Goal: Find contact information: Find contact information

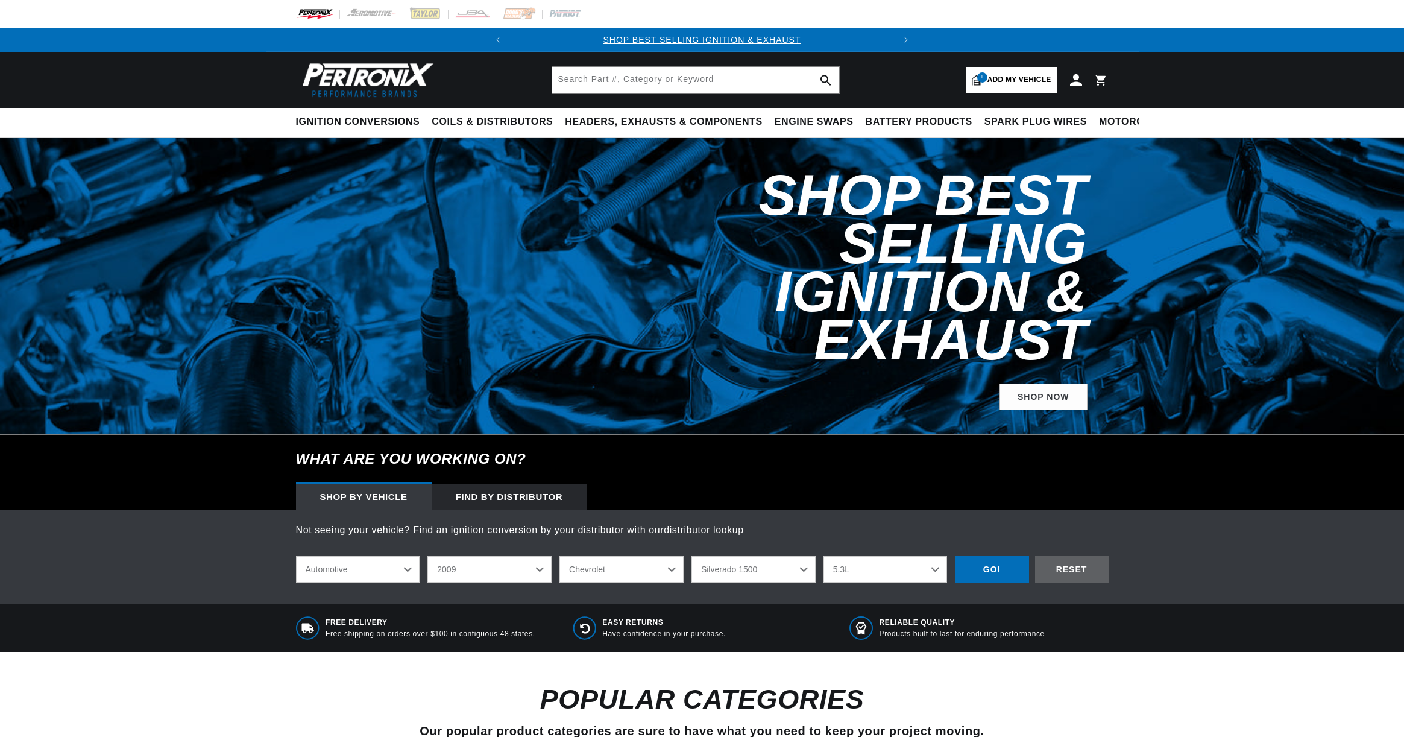
select select "2009"
select select "Chevrolet"
select select "Silverado-1500"
select select "5.3L"
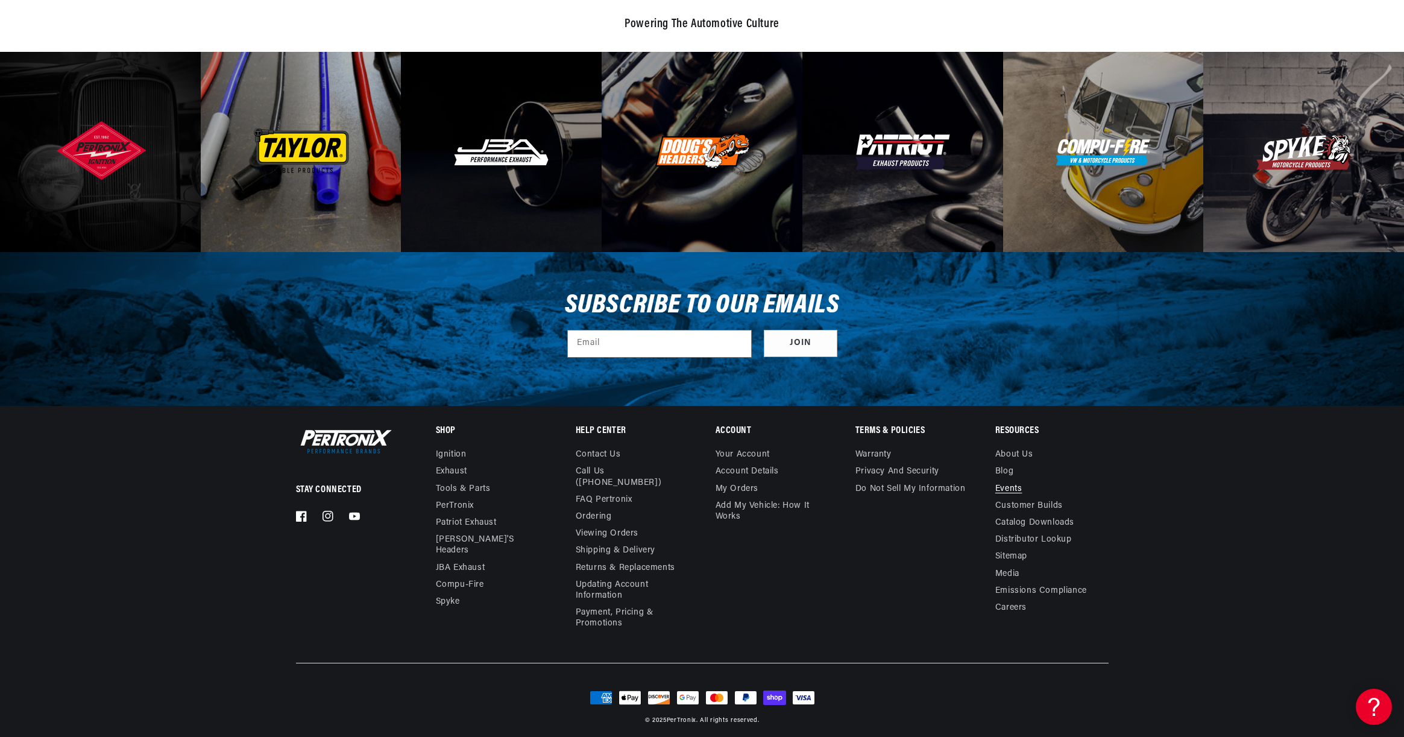
scroll to position [0, 365]
click at [605, 454] on link "Contact us" at bounding box center [598, 456] width 45 height 14
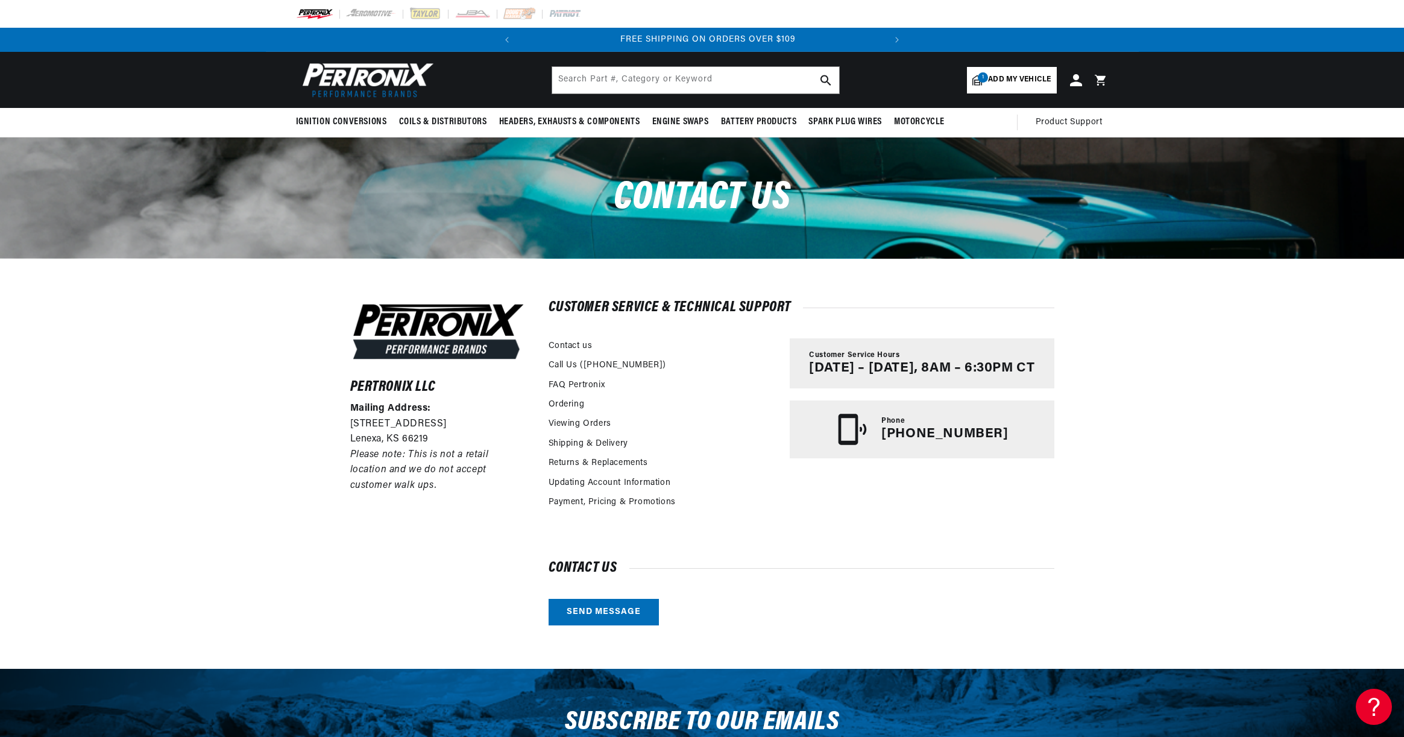
scroll to position [0, 365]
